Goal: Information Seeking & Learning: Learn about a topic

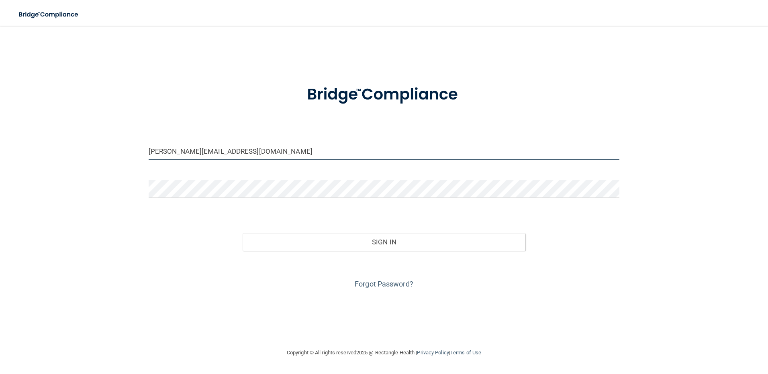
click at [284, 151] on input "Dori@natural-smiles.com" at bounding box center [384, 151] width 471 height 18
click at [285, 152] on input "Dori@natural-smiles.com" at bounding box center [384, 151] width 471 height 18
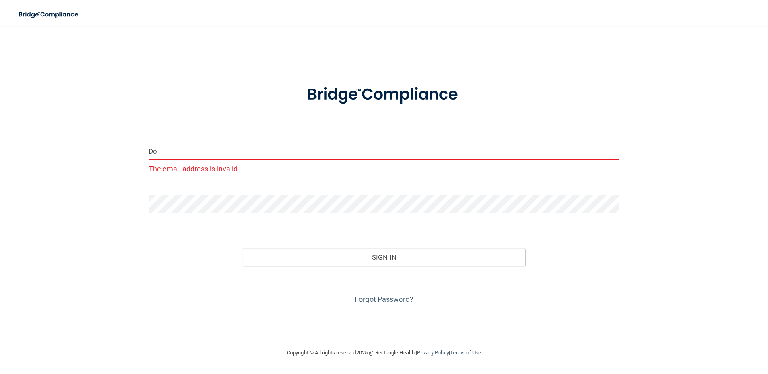
type input "D"
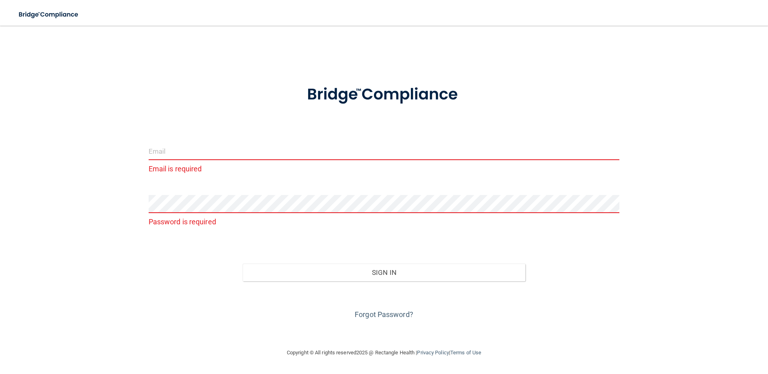
click at [316, 148] on input "email" at bounding box center [384, 151] width 471 height 18
click at [243, 264] on button "Sign In" at bounding box center [384, 273] width 283 height 18
type input "hannah@natural-smiles.com"
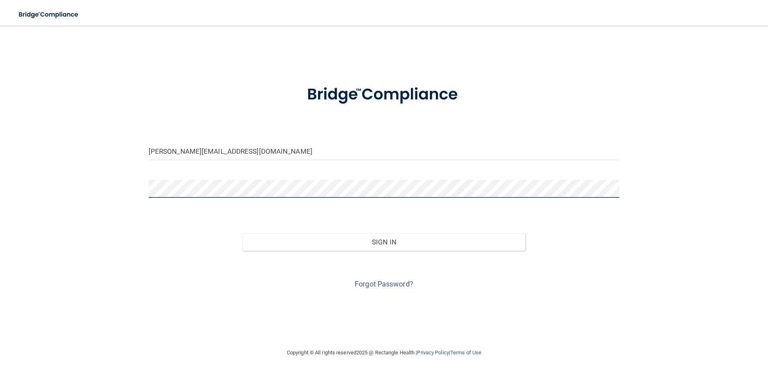
click at [243, 233] on button "Sign In" at bounding box center [384, 242] width 283 height 18
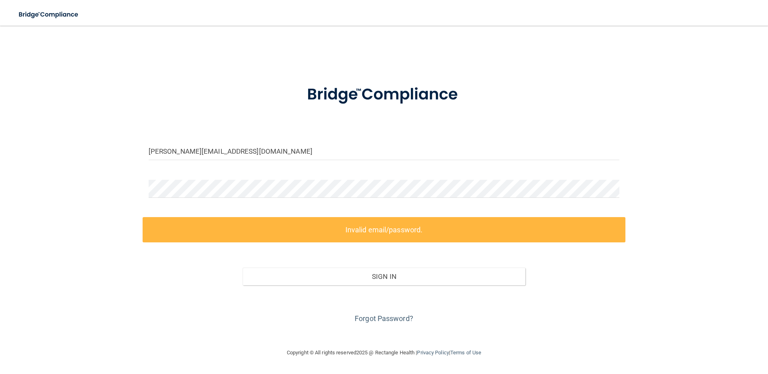
click at [421, 228] on label "Invalid email/password." at bounding box center [384, 229] width 483 height 25
click at [388, 321] on link "Forgot Password?" at bounding box center [384, 319] width 59 height 8
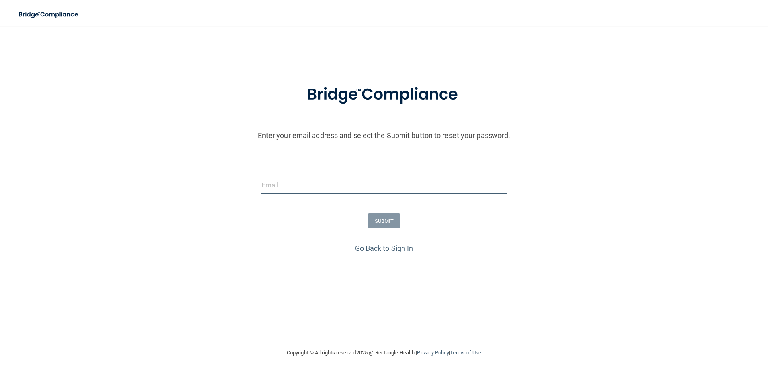
click at [301, 186] on input "email" at bounding box center [384, 185] width 245 height 18
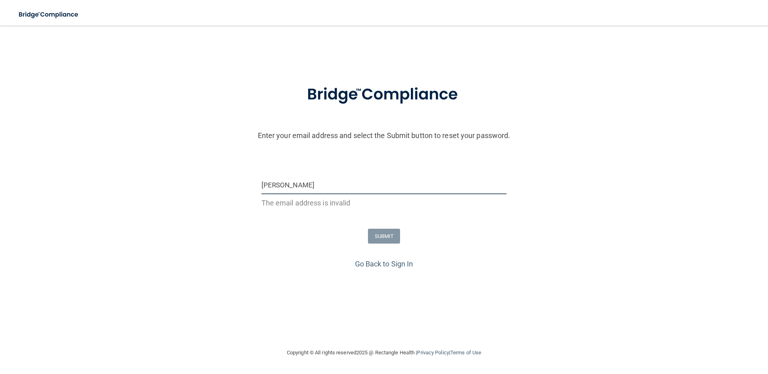
type input "hannah@natural-smiles.com"
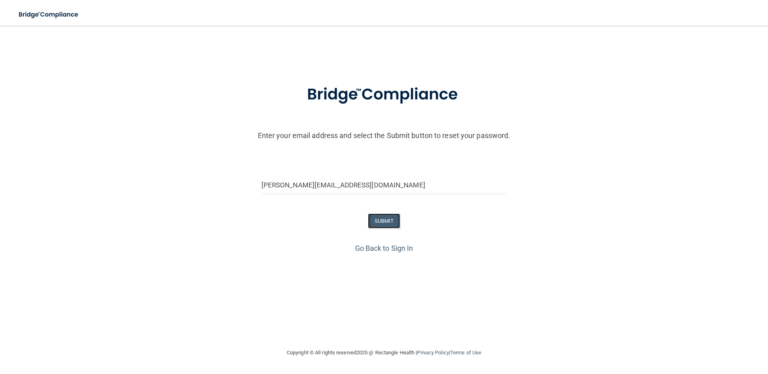
click at [390, 223] on button "SUBMIT" at bounding box center [384, 221] width 33 height 15
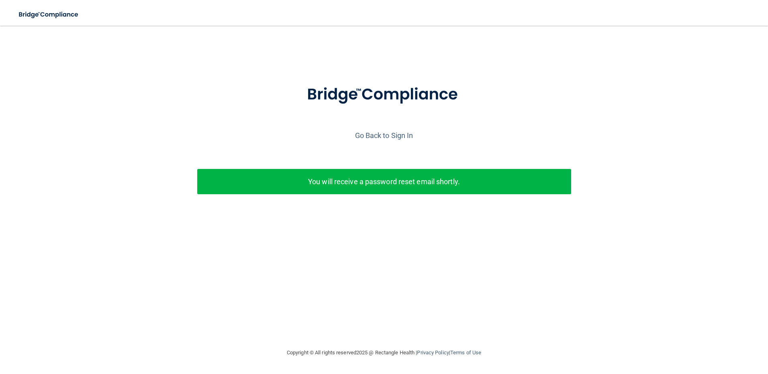
click at [382, 195] on div "You will receive a password reset email shortly." at bounding box center [384, 186] width 386 height 35
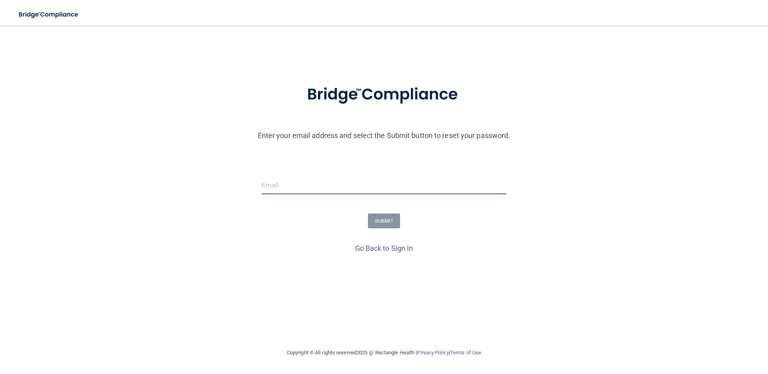
click at [308, 183] on input "email" at bounding box center [384, 185] width 245 height 18
click at [285, 190] on input "email" at bounding box center [384, 185] width 245 height 18
type input "h"
type input "violah93@yahoo.com"
click at [390, 221] on button "SUBMIT" at bounding box center [384, 221] width 33 height 15
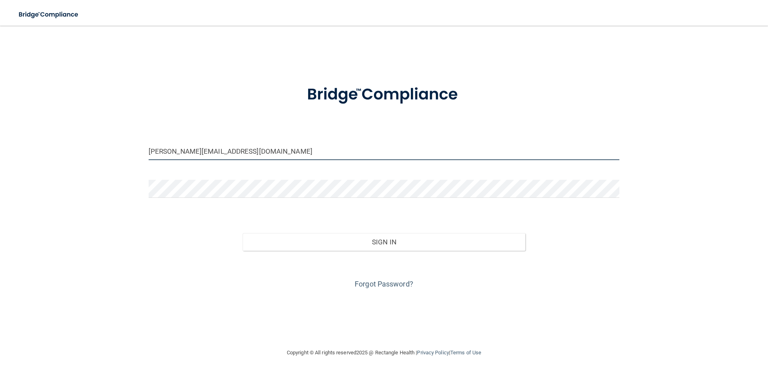
drag, startPoint x: 225, startPoint y: 149, endPoint x: 69, endPoint y: 145, distance: 155.9
click at [69, 145] on div "hannah@natural-smiles.com Invalid email/password. You don't have permission to …" at bounding box center [384, 187] width 736 height 307
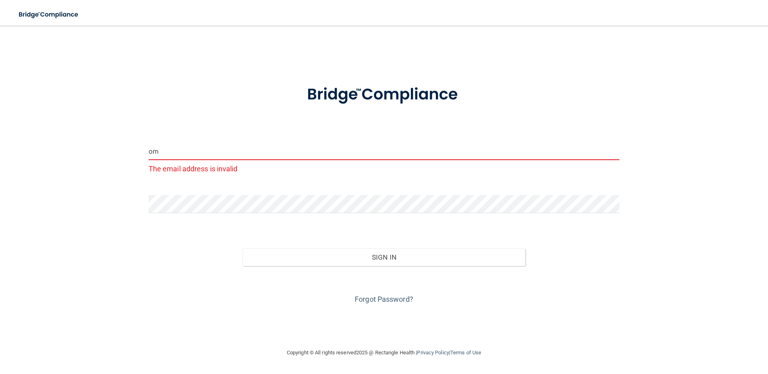
type input "o"
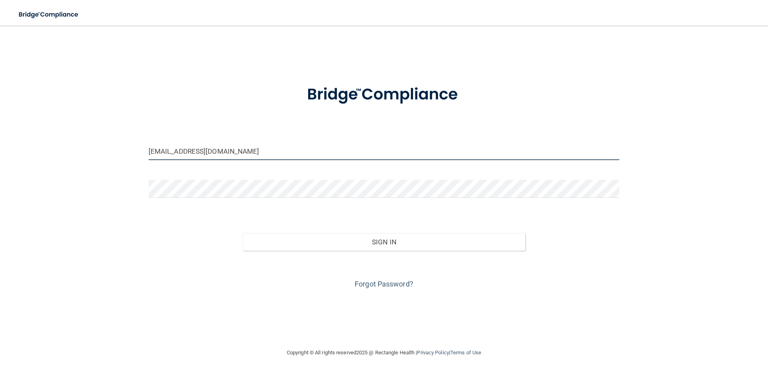
type input "[EMAIL_ADDRESS][DOMAIN_NAME]"
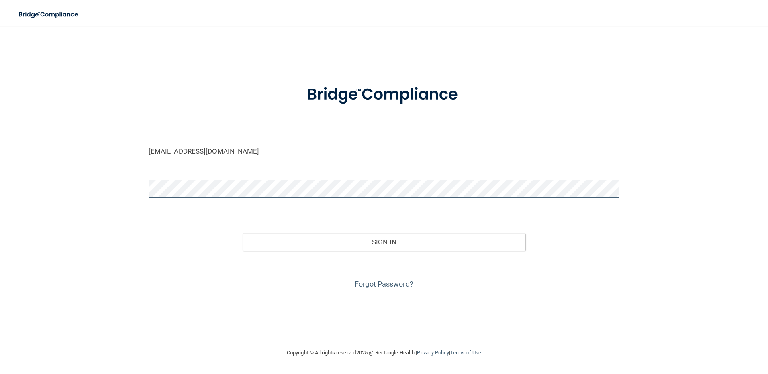
click at [125, 195] on div "violah93@yahoo.com Invalid email/password. You don't have permission to access …" at bounding box center [384, 187] width 736 height 307
click at [243, 233] on button "Sign In" at bounding box center [384, 242] width 283 height 18
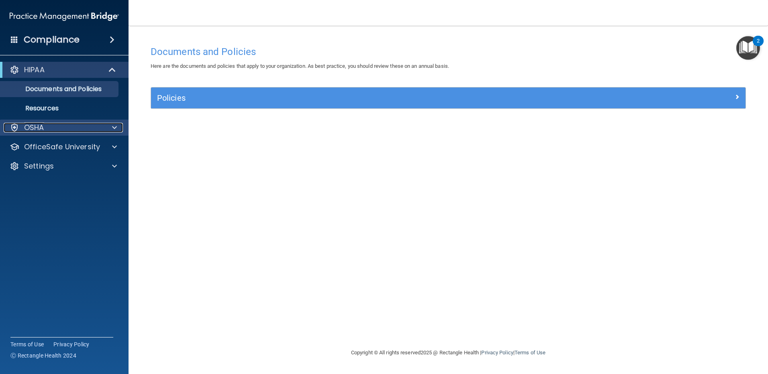
click at [97, 128] on div "OSHA" at bounding box center [54, 128] width 100 height 10
click at [47, 65] on div "HIPAA" at bounding box center [53, 70] width 99 height 10
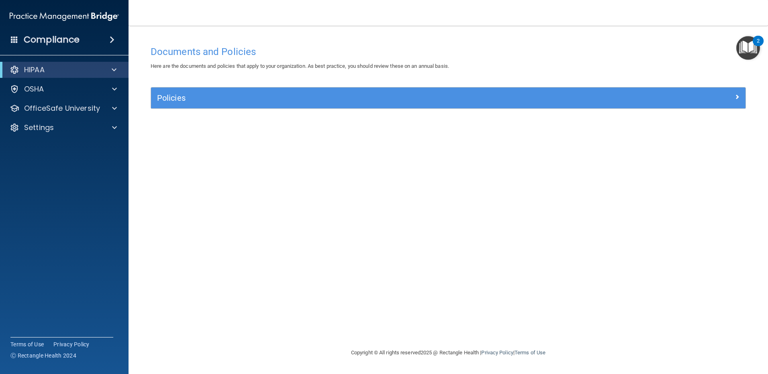
click at [81, 39] on div "Compliance" at bounding box center [64, 40] width 129 height 18
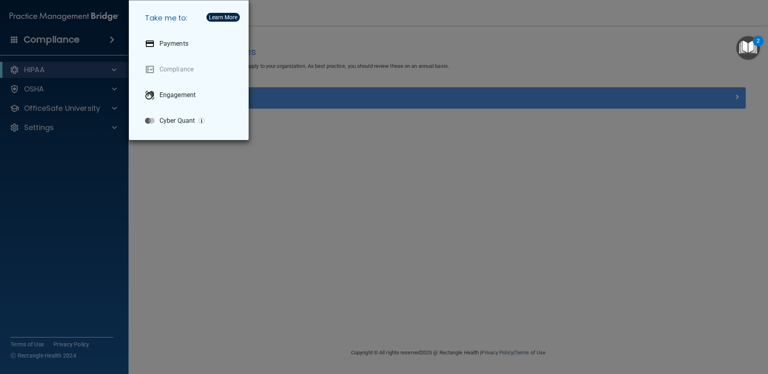
click at [112, 38] on div "Take me to: Payments Compliance Engagement Cyber Quant" at bounding box center [384, 187] width 768 height 374
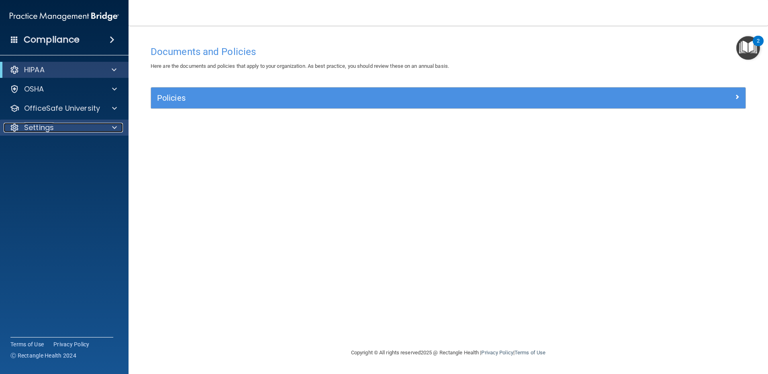
click at [109, 126] on div at bounding box center [113, 128] width 20 height 10
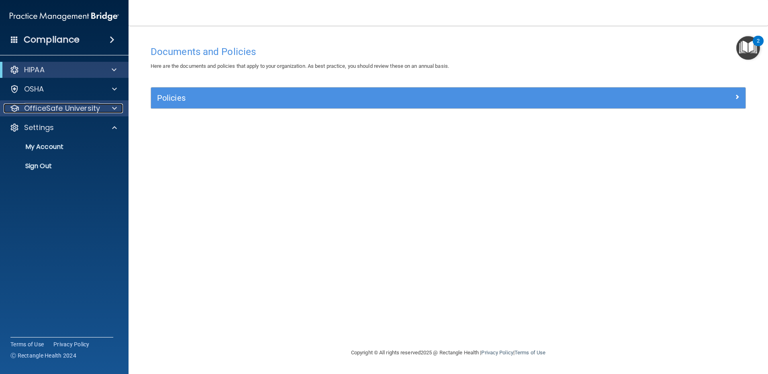
click at [108, 107] on div at bounding box center [113, 109] width 20 height 10
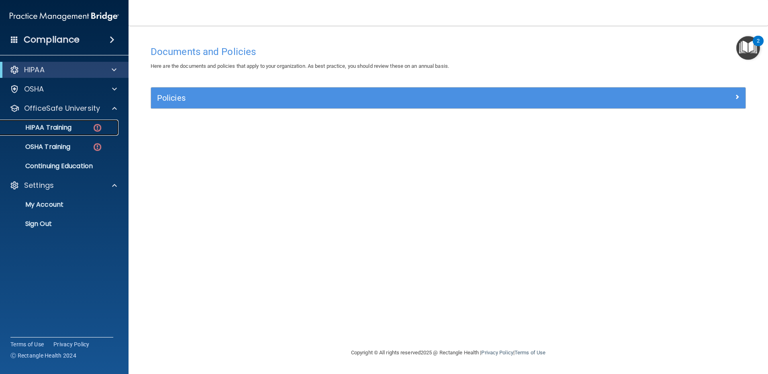
click at [81, 127] on div "HIPAA Training" at bounding box center [60, 128] width 110 height 8
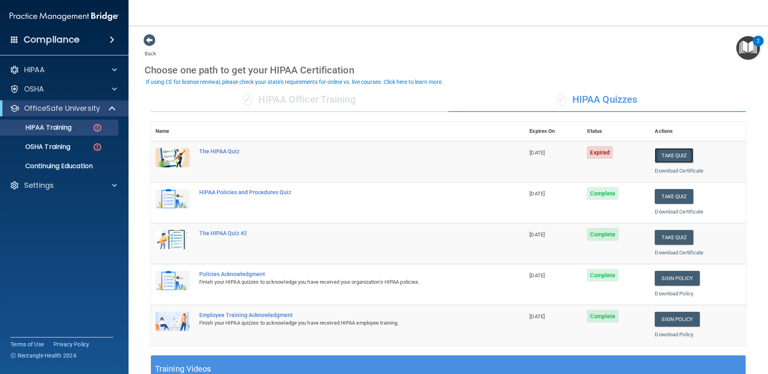
click at [664, 154] on button "Take Quiz" at bounding box center [674, 155] width 39 height 15
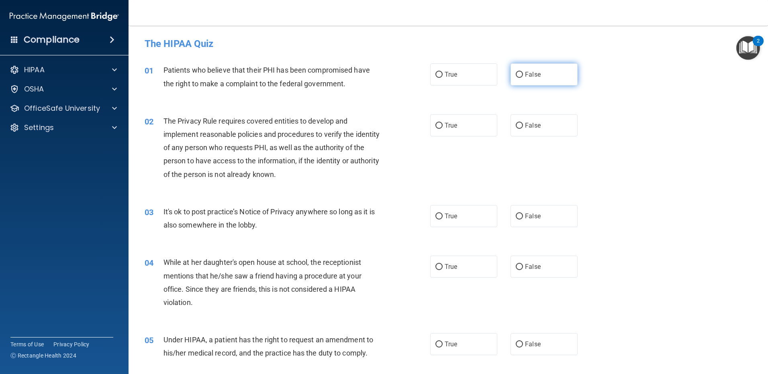
click at [517, 74] on input "False" at bounding box center [519, 75] width 7 height 6
radio input "true"
click at [435, 131] on label "True" at bounding box center [463, 125] width 67 height 22
click at [435, 129] on input "True" at bounding box center [438, 126] width 7 height 6
radio input "true"
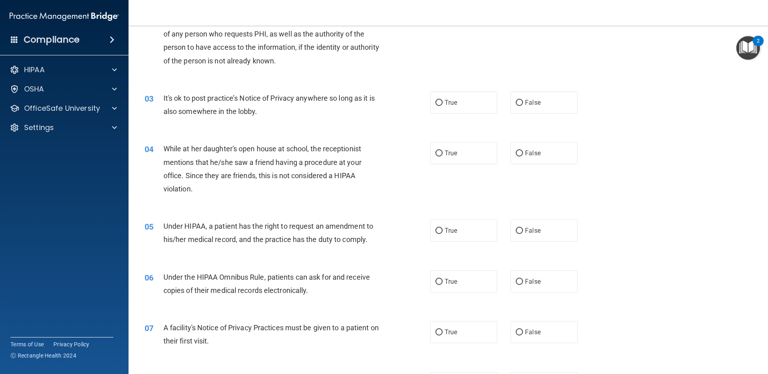
scroll to position [121, 0]
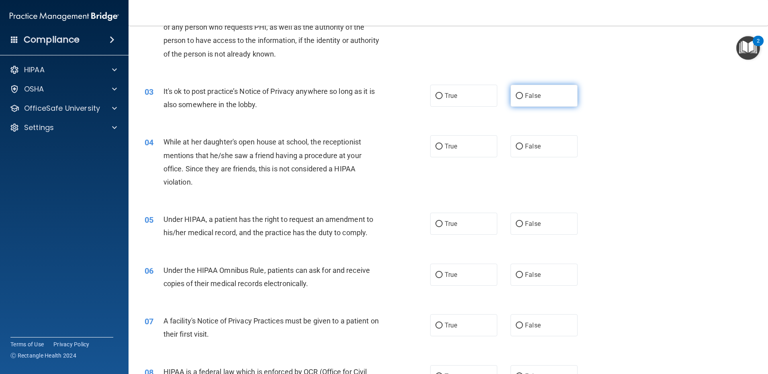
click at [516, 98] on input "False" at bounding box center [519, 96] width 7 height 6
radio input "true"
click at [517, 147] on input "False" at bounding box center [519, 147] width 7 height 6
radio input "true"
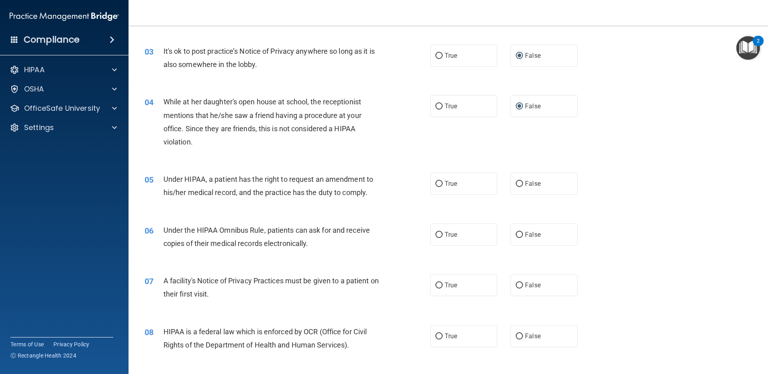
scroll to position [201, 0]
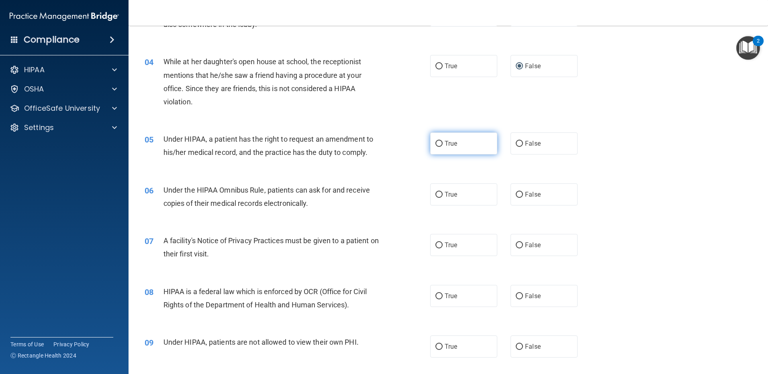
click at [438, 146] on input "True" at bounding box center [438, 144] width 7 height 6
radio input "true"
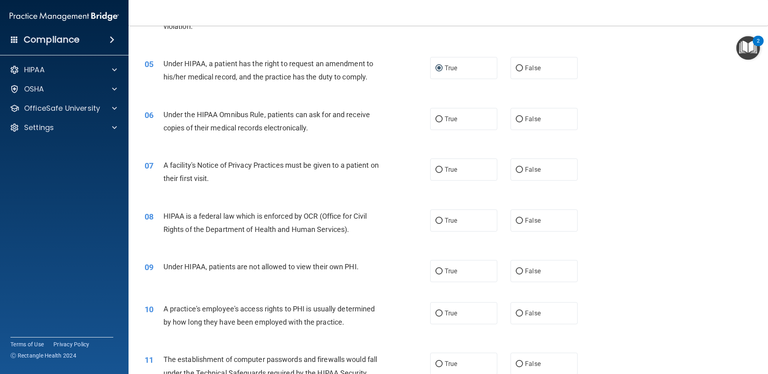
scroll to position [281, 0]
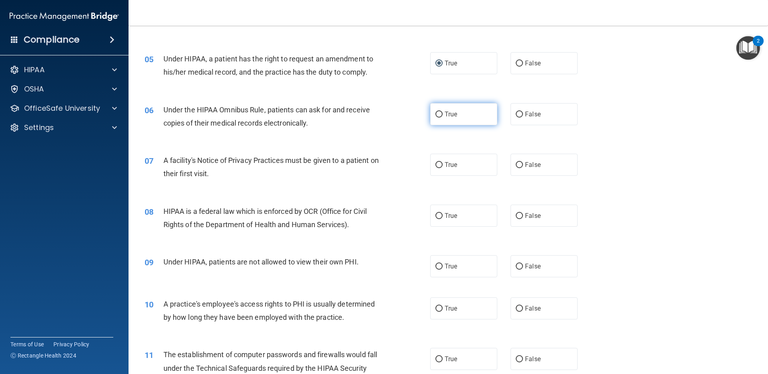
click at [436, 113] on input "True" at bounding box center [438, 115] width 7 height 6
radio input "true"
click at [435, 165] on input "True" at bounding box center [438, 165] width 7 height 6
radio input "true"
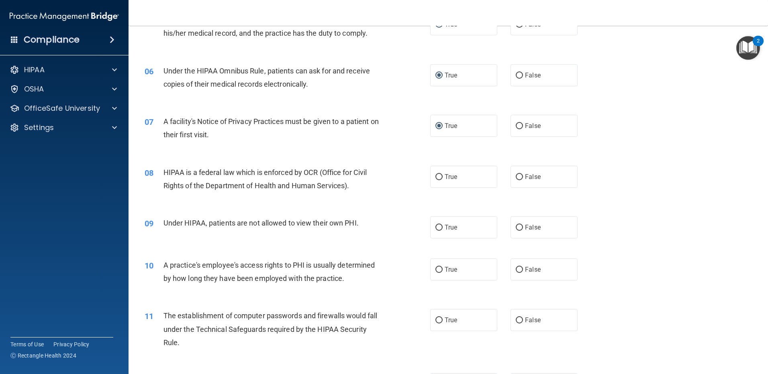
scroll to position [321, 0]
click at [439, 178] on input "True" at bounding box center [438, 176] width 7 height 6
radio input "true"
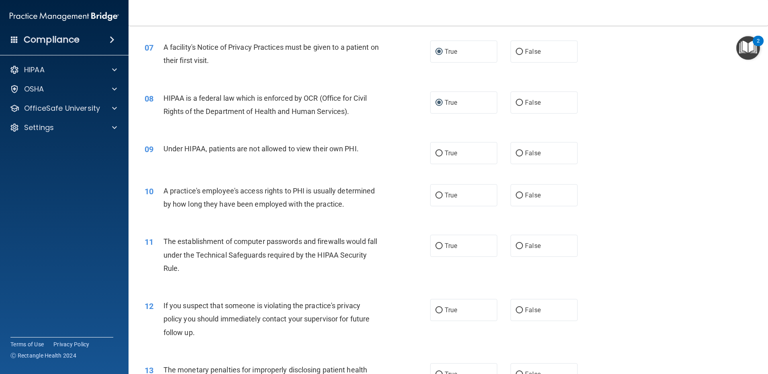
scroll to position [402, 0]
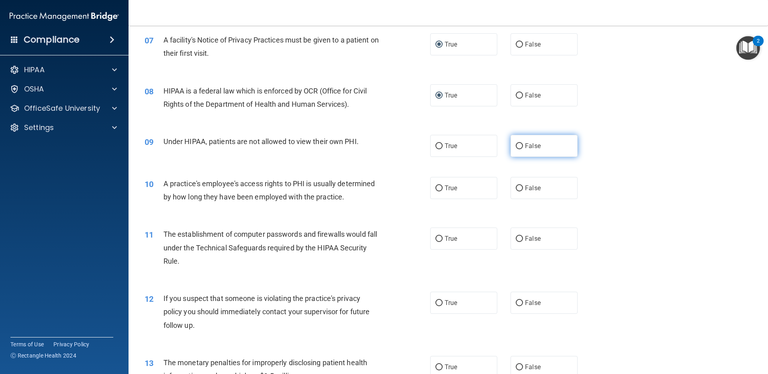
click at [516, 144] on input "False" at bounding box center [519, 146] width 7 height 6
radio input "true"
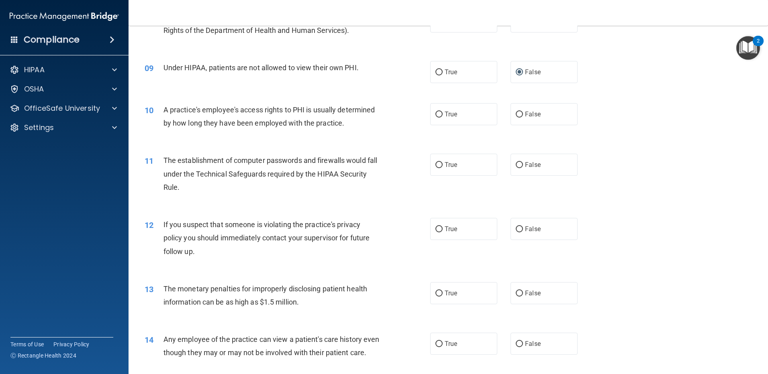
scroll to position [482, 0]
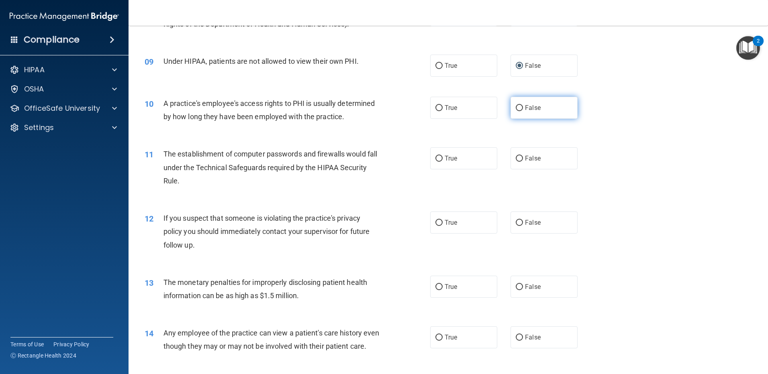
click at [521, 103] on label "False" at bounding box center [544, 108] width 67 height 22
click at [521, 105] on input "False" at bounding box center [519, 108] width 7 height 6
radio input "true"
click at [436, 159] on input "True" at bounding box center [438, 159] width 7 height 6
radio input "true"
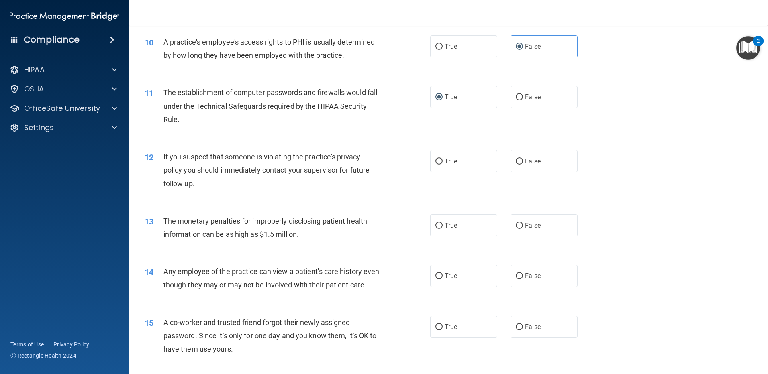
scroll to position [562, 0]
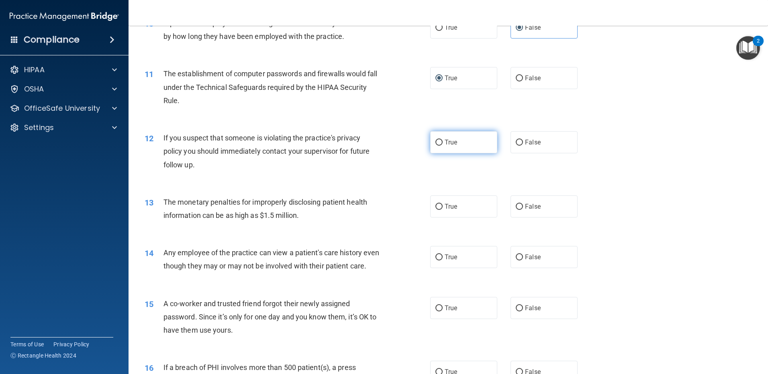
click at [437, 145] on input "True" at bounding box center [438, 143] width 7 height 6
radio input "true"
click at [449, 208] on span "True" at bounding box center [451, 207] width 12 height 8
click at [443, 208] on input "True" at bounding box center [438, 207] width 7 height 6
radio input "true"
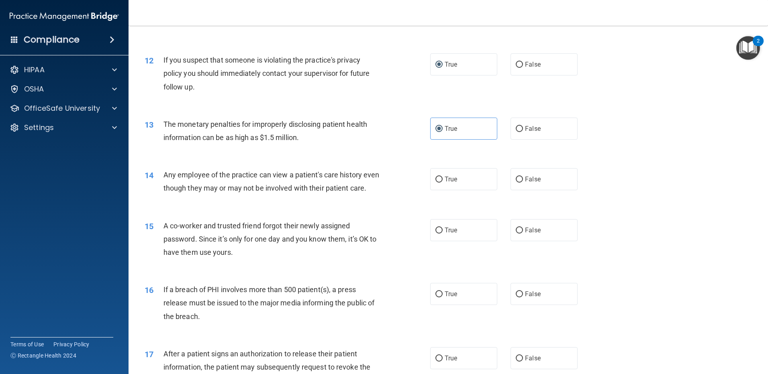
scroll to position [643, 0]
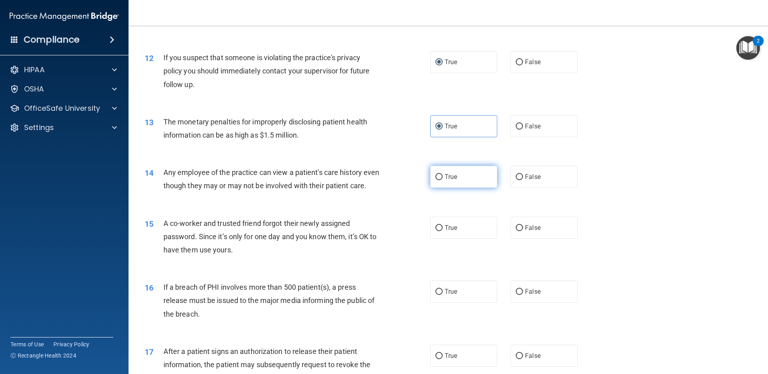
click at [440, 179] on label "True" at bounding box center [463, 177] width 67 height 22
click at [440, 179] on input "True" at bounding box center [438, 177] width 7 height 6
radio input "true"
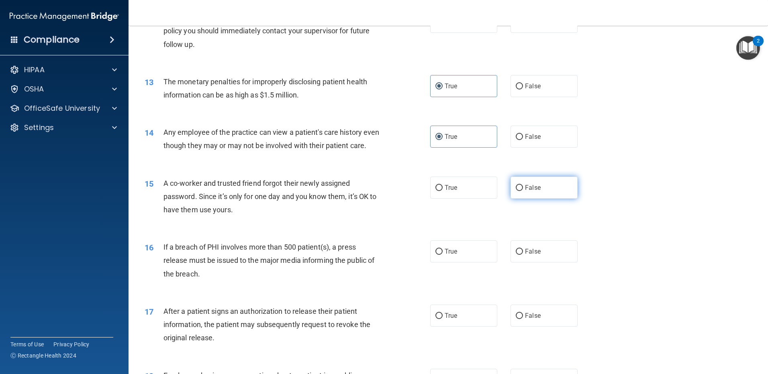
click at [518, 198] on label "False" at bounding box center [544, 188] width 67 height 22
click at [518, 191] on input "False" at bounding box center [519, 188] width 7 height 6
radio input "true"
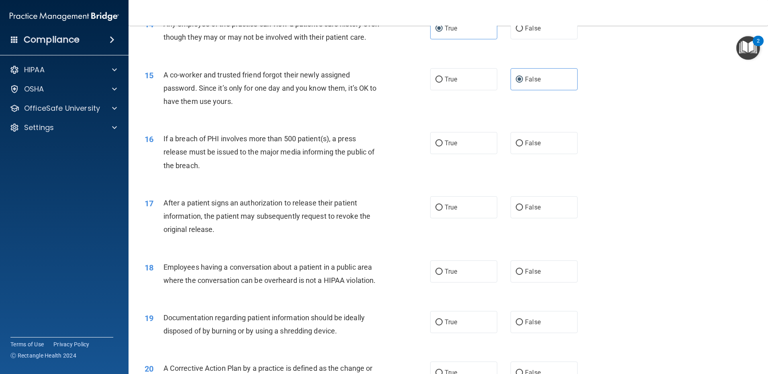
scroll to position [803, 0]
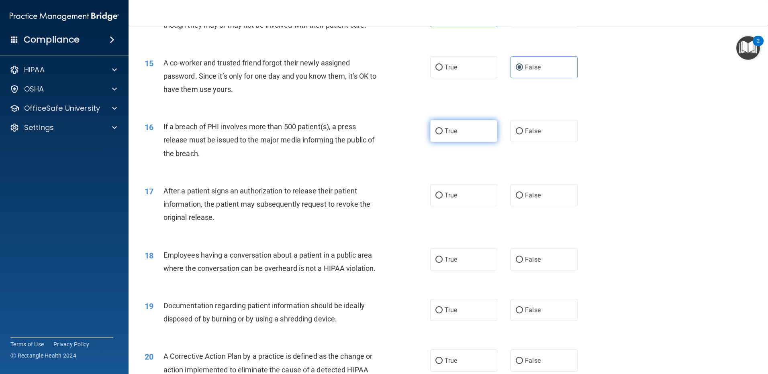
click at [440, 142] on label "True" at bounding box center [463, 131] width 67 height 22
click at [440, 135] on input "True" at bounding box center [438, 132] width 7 height 6
radio input "true"
click at [436, 199] on input "True" at bounding box center [438, 196] width 7 height 6
radio input "true"
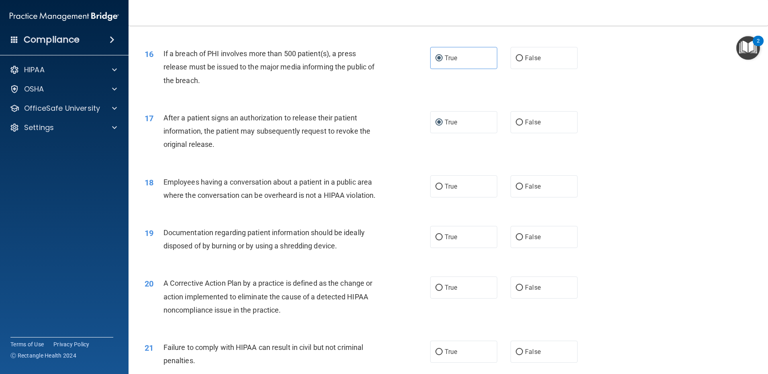
scroll to position [884, 0]
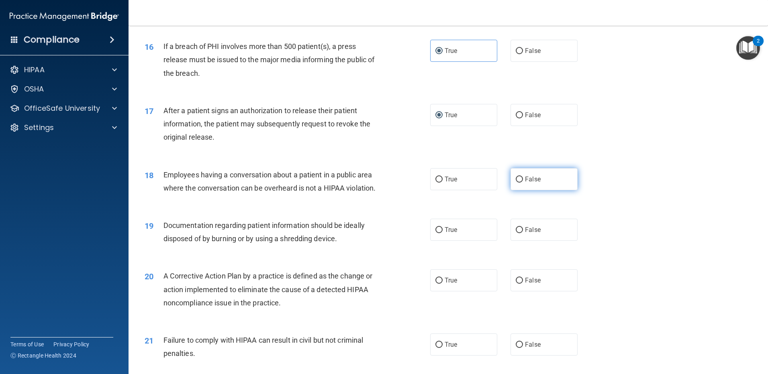
click at [517, 183] on input "False" at bounding box center [519, 180] width 7 height 6
radio input "true"
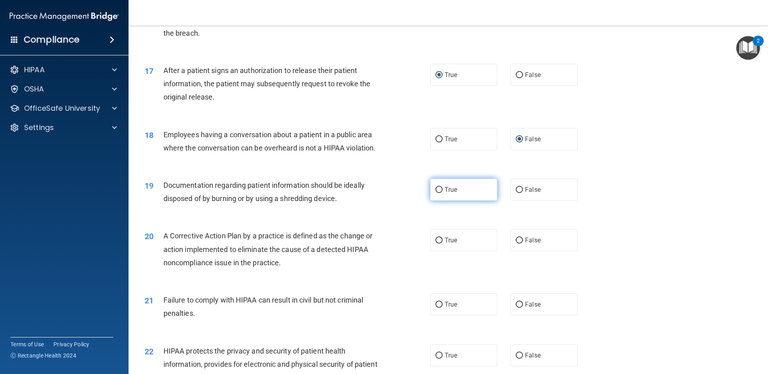
click at [440, 201] on label "True" at bounding box center [463, 190] width 67 height 22
click at [440, 193] on input "True" at bounding box center [438, 190] width 7 height 6
radio input "true"
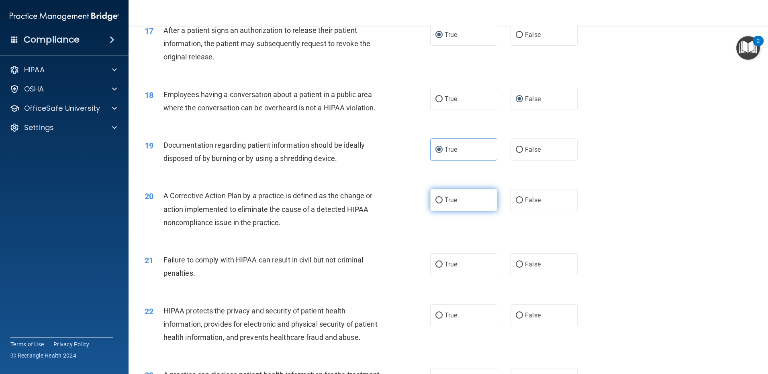
click at [435, 204] on input "True" at bounding box center [438, 201] width 7 height 6
radio input "true"
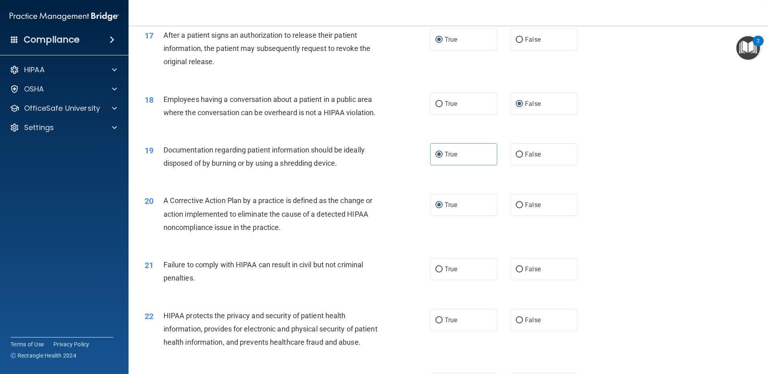
scroll to position [978, 0]
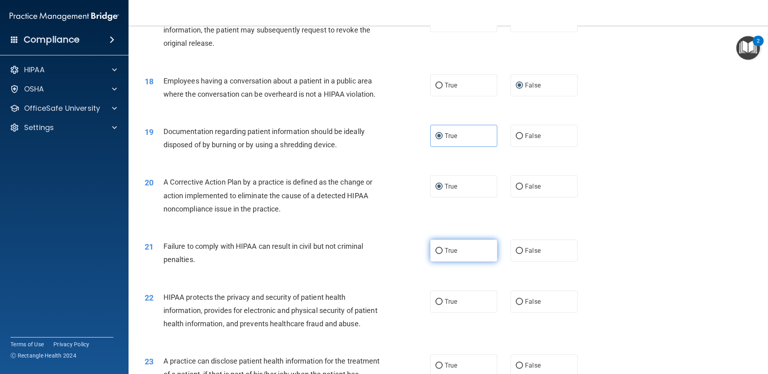
click at [439, 254] on input "True" at bounding box center [438, 251] width 7 height 6
radio input "true"
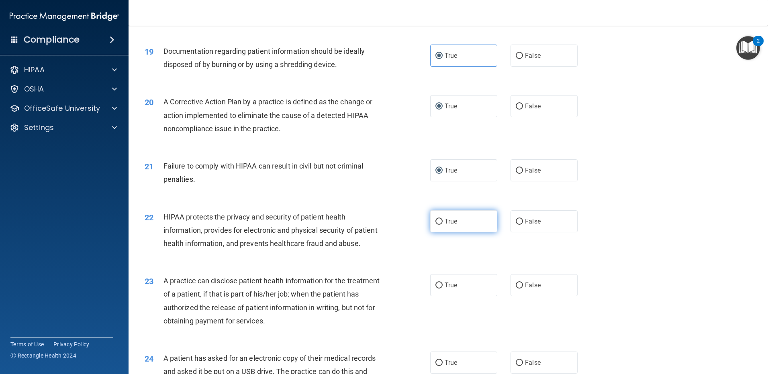
click at [437, 225] on input "True" at bounding box center [438, 222] width 7 height 6
radio input "true"
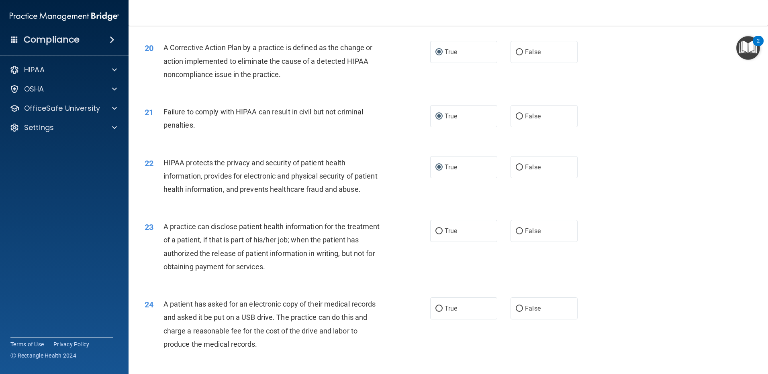
scroll to position [1138, 0]
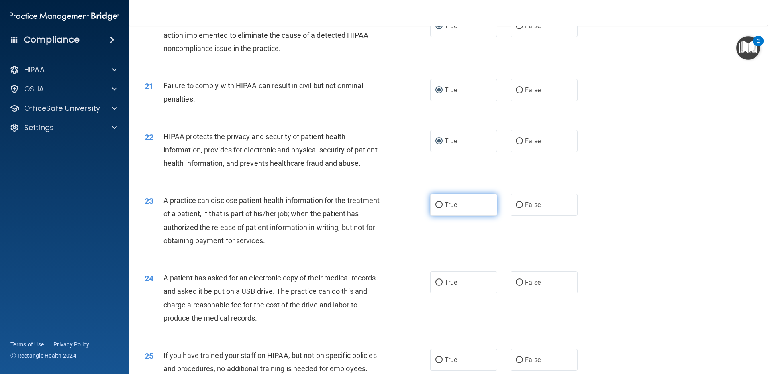
click at [452, 209] on span "True" at bounding box center [451, 205] width 12 height 8
click at [443, 208] on input "True" at bounding box center [438, 205] width 7 height 6
radio input "true"
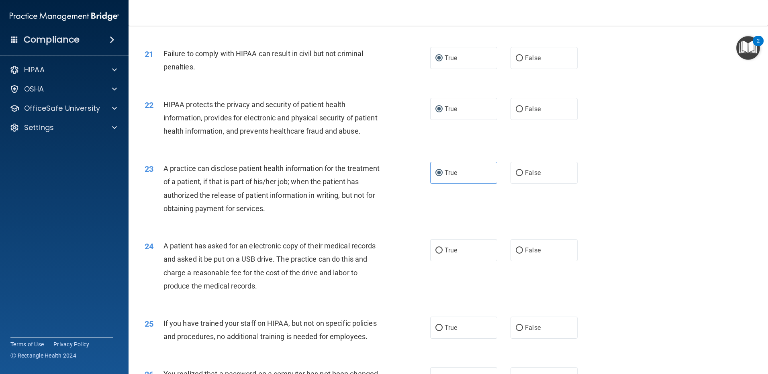
scroll to position [1219, 0]
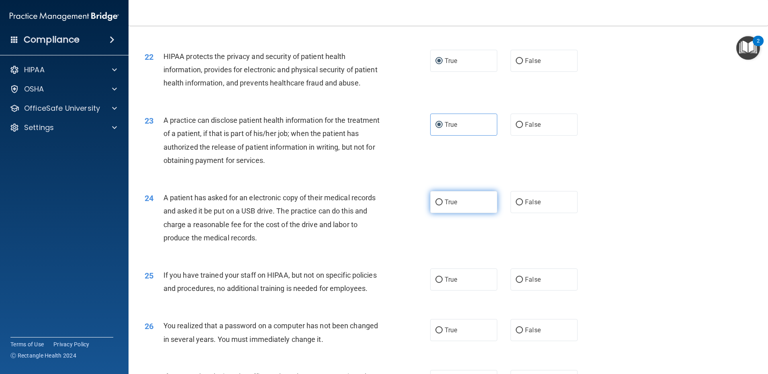
click at [445, 206] on span "True" at bounding box center [451, 202] width 12 height 8
click at [442, 206] on input "True" at bounding box center [438, 203] width 7 height 6
radio input "true"
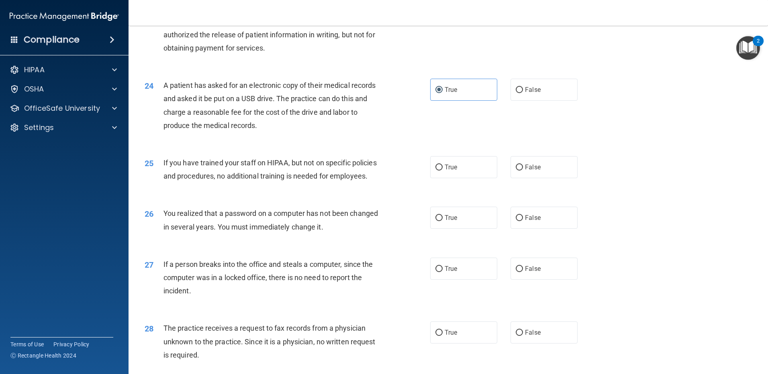
scroll to position [1339, 0]
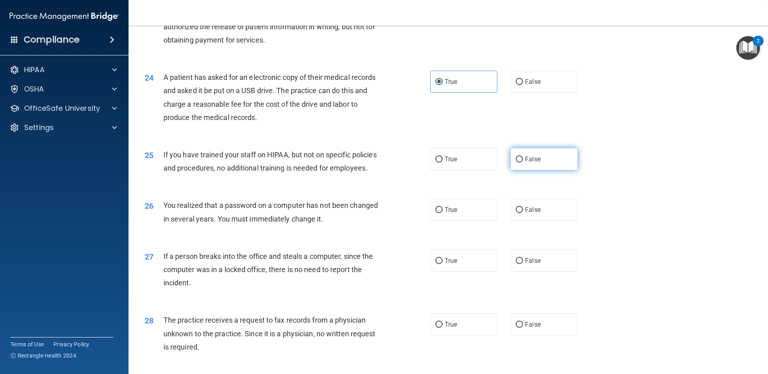
click at [523, 170] on label "False" at bounding box center [544, 159] width 67 height 22
click at [523, 163] on input "False" at bounding box center [519, 160] width 7 height 6
radio input "true"
click at [525, 214] on span "False" at bounding box center [533, 210] width 16 height 8
click at [523, 213] on input "False" at bounding box center [519, 210] width 7 height 6
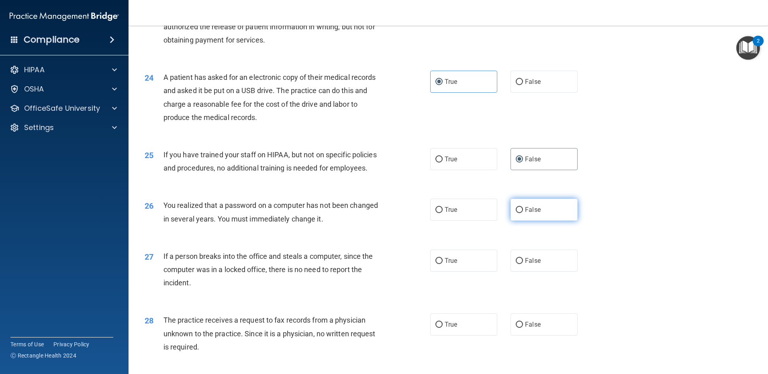
radio input "true"
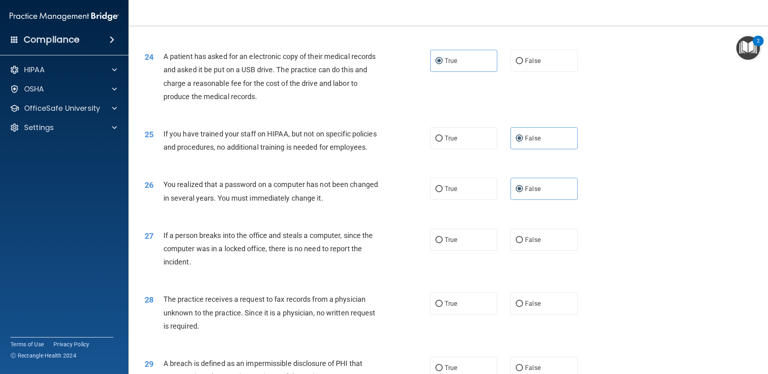
scroll to position [1379, 0]
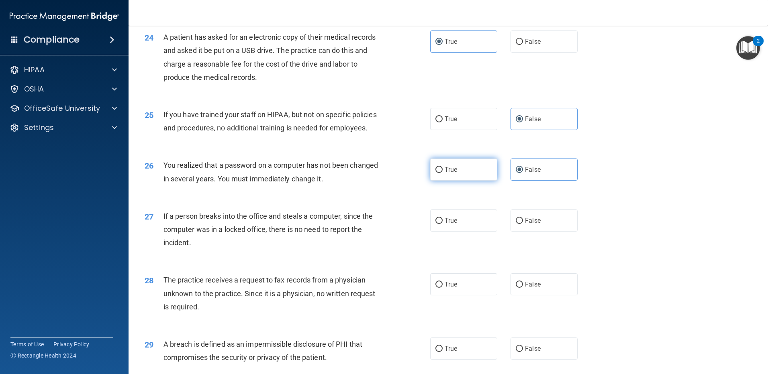
click at [447, 174] on span "True" at bounding box center [451, 170] width 12 height 8
click at [443, 173] on input "True" at bounding box center [438, 170] width 7 height 6
radio input "true"
radio input "false"
click at [525, 225] on span "False" at bounding box center [533, 221] width 16 height 8
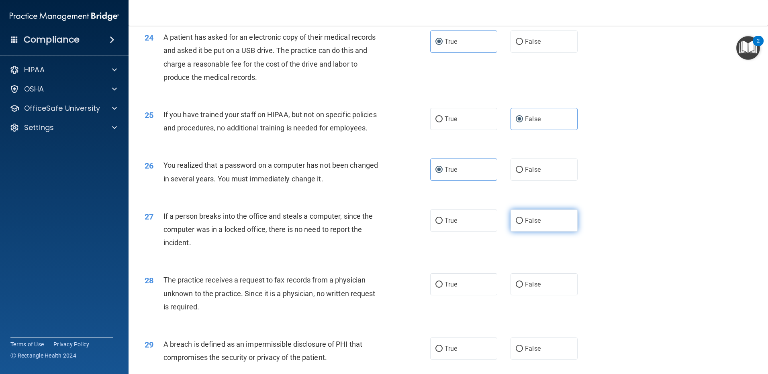
click at [523, 224] on input "False" at bounding box center [519, 221] width 7 height 6
radio input "true"
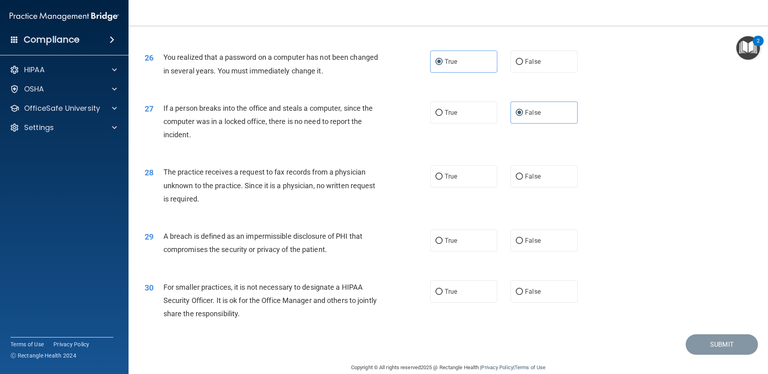
scroll to position [1500, 0]
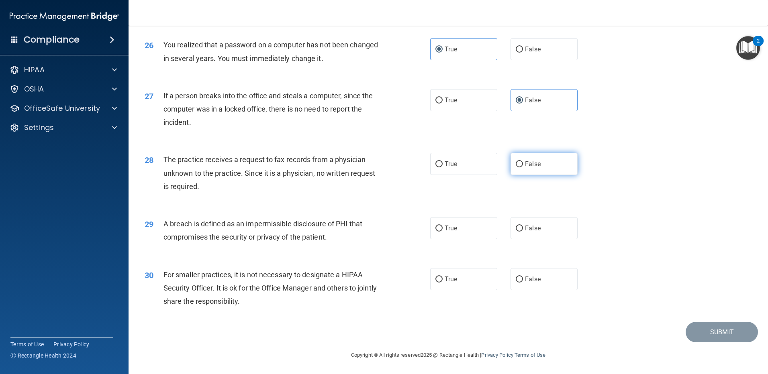
click at [533, 168] on span "False" at bounding box center [533, 164] width 16 height 8
click at [523, 168] on input "False" at bounding box center [519, 164] width 7 height 6
radio input "true"
click at [453, 226] on span "True" at bounding box center [451, 228] width 12 height 8
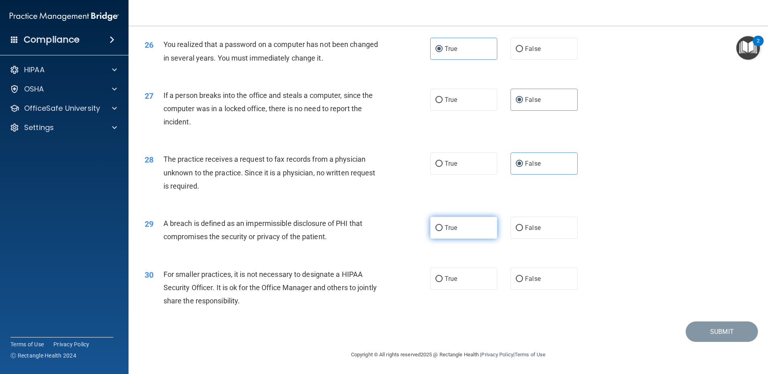
click at [443, 226] on input "True" at bounding box center [438, 228] width 7 height 6
radio input "true"
click at [517, 277] on input "False" at bounding box center [519, 279] width 7 height 6
radio input "true"
click at [713, 329] on button "Submit" at bounding box center [722, 332] width 72 height 20
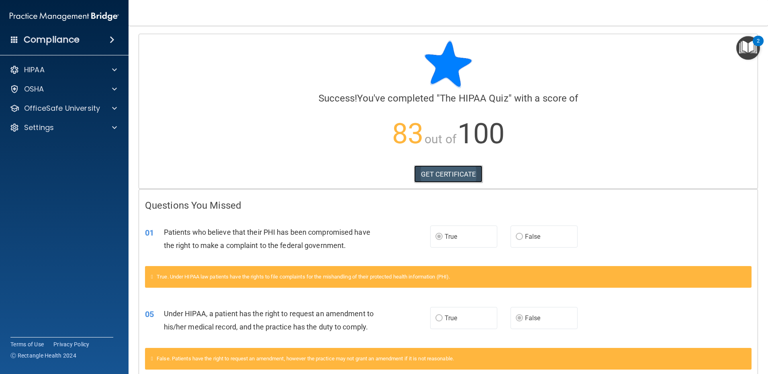
click at [451, 177] on link "GET CERTIFICATE" at bounding box center [448, 175] width 69 height 18
click at [56, 75] on div "HIPAA" at bounding box center [64, 70] width 129 height 16
click at [115, 72] on span at bounding box center [114, 70] width 5 height 10
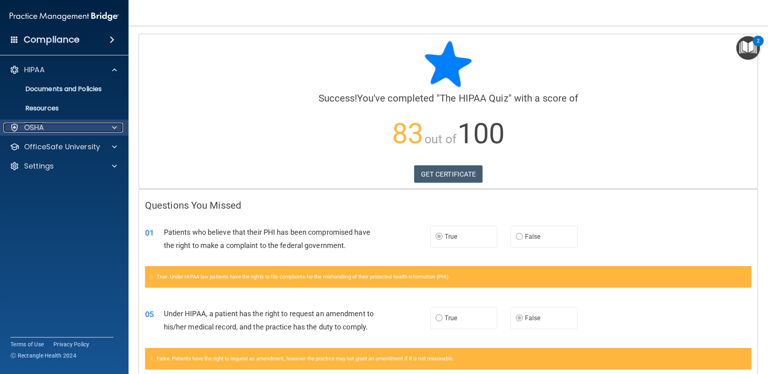
click at [111, 123] on div at bounding box center [113, 128] width 20 height 10
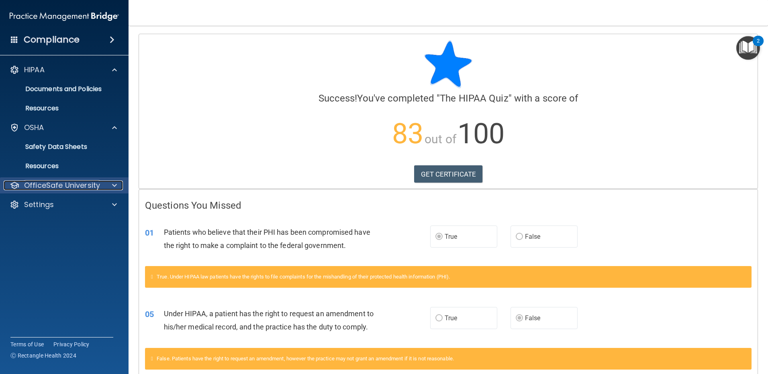
click at [110, 183] on div at bounding box center [113, 186] width 20 height 10
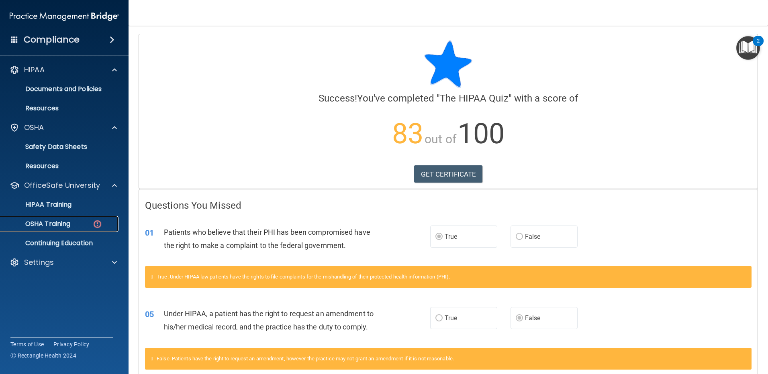
click at [52, 219] on link "OSHA Training" at bounding box center [55, 224] width 127 height 16
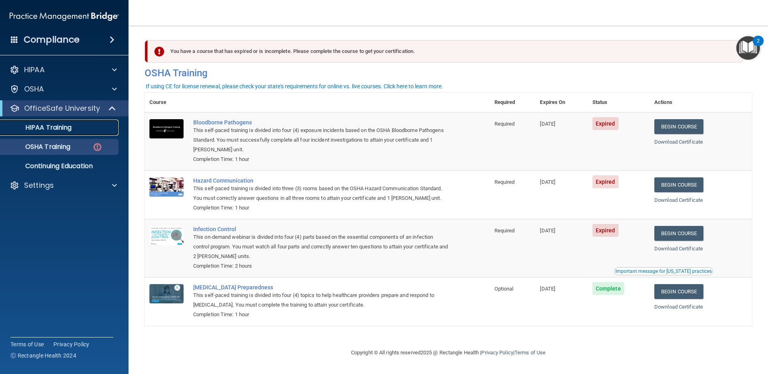
click at [80, 129] on div "HIPAA Training" at bounding box center [60, 128] width 110 height 8
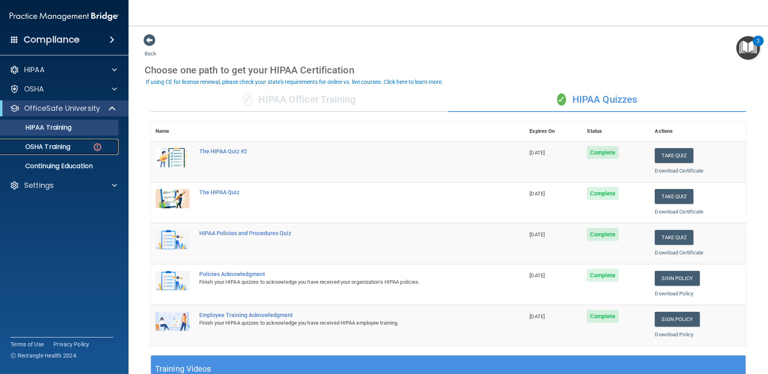
click at [91, 143] on link "OSHA Training" at bounding box center [55, 147] width 127 height 16
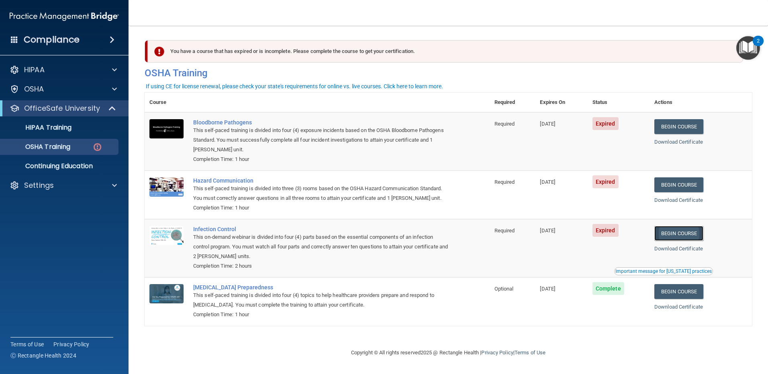
click at [672, 229] on link "Begin Course" at bounding box center [678, 233] width 49 height 15
